Goal: Navigation & Orientation: Find specific page/section

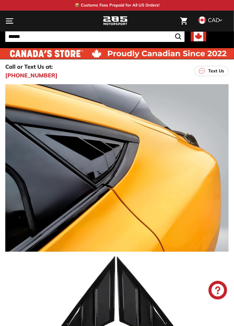
click at [7, 23] on icon "." at bounding box center [9, 23] width 7 height 0
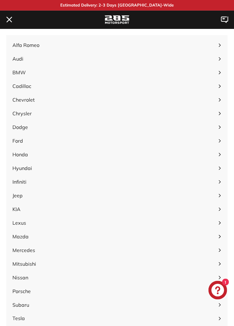
click at [21, 140] on span "Ford" at bounding box center [113, 140] width 202 height 7
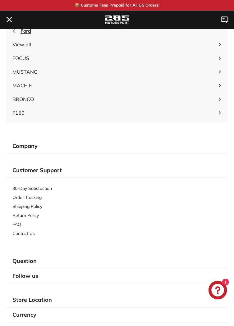
scroll to position [12, 0]
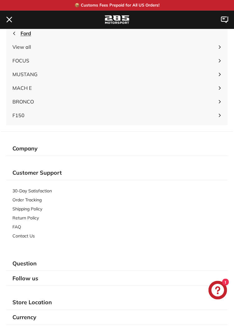
click at [26, 87] on span "MACH E" at bounding box center [113, 87] width 202 height 7
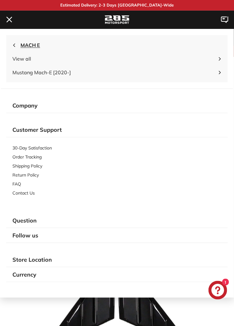
click at [219, 72] on icon at bounding box center [219, 72] width 3 height 3
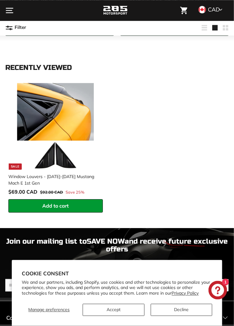
scroll to position [427, 0]
